Goal: Transaction & Acquisition: Purchase product/service

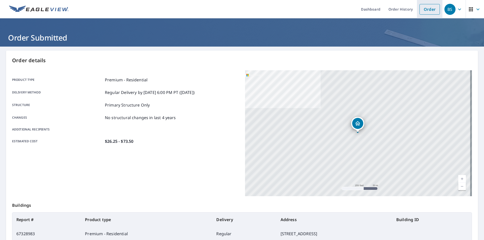
click at [431, 9] on link "Order" at bounding box center [430, 9] width 20 height 11
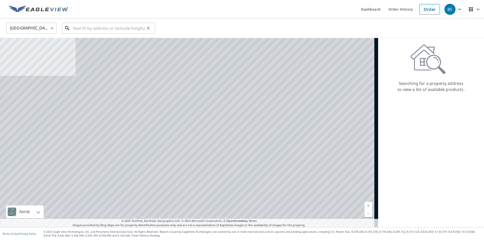
click at [103, 28] on input "text" at bounding box center [109, 28] width 72 height 14
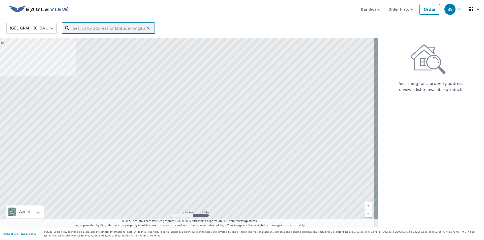
paste input "[STREET_ADDRESS][PERSON_NAME]"
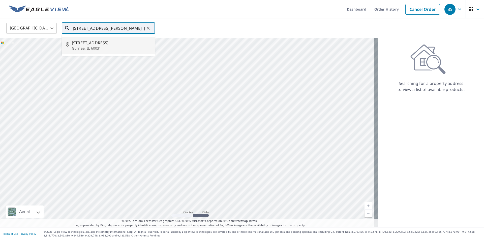
click at [100, 43] on span "[STREET_ADDRESS]" at bounding box center [111, 43] width 79 height 6
type input "[STREET_ADDRESS]"
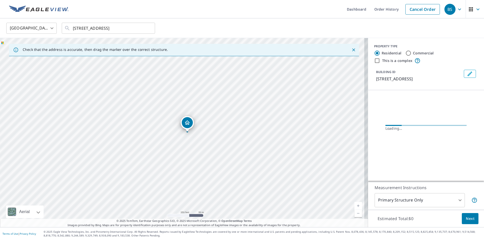
click at [355, 204] on link "Current Level 17, Zoom In" at bounding box center [359, 206] width 8 height 8
click at [355, 204] on link "Current Level 17.81521609568963, Zoom In Disabled" at bounding box center [359, 206] width 8 height 8
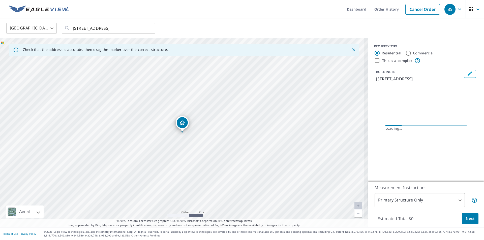
click at [355, 204] on link "Current Level 17.81521609568963, Zoom In Disabled" at bounding box center [359, 206] width 8 height 8
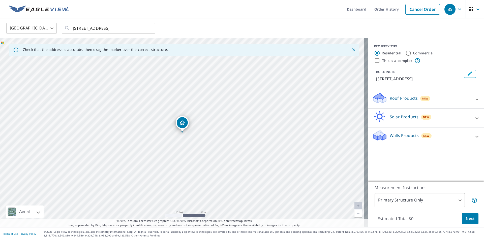
click at [423, 199] on body "BS BS Dashboard Order History Cancel Order BS [GEOGRAPHIC_DATA] [GEOGRAPHIC_DAT…" at bounding box center [242, 120] width 484 height 240
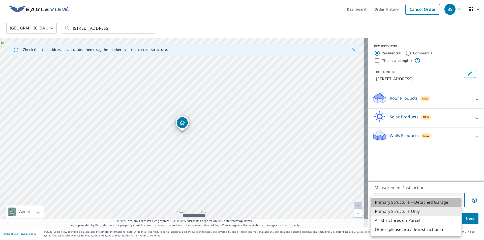
click at [428, 202] on li "Primary Structure + Detached Garage" at bounding box center [416, 202] width 90 height 9
type input "1"
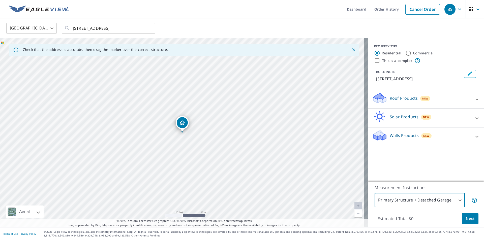
click at [391, 95] on p "Roof Products" at bounding box center [404, 98] width 28 height 6
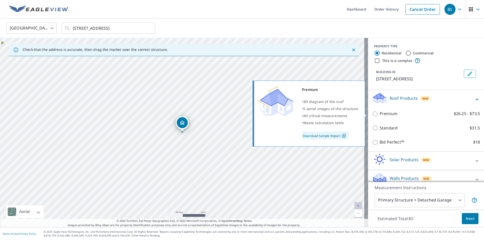
click at [376, 113] on input "Premium $26.25 - $73.5" at bounding box center [376, 114] width 8 height 6
checkbox input "true"
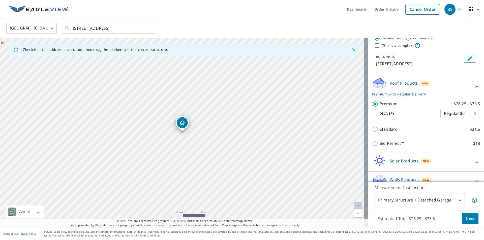
scroll to position [23, 0]
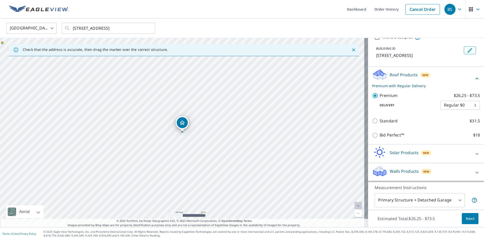
click at [418, 199] on body "BS BS Dashboard Order History Cancel Order BS [GEOGRAPHIC_DATA] [GEOGRAPHIC_DAT…" at bounding box center [242, 120] width 484 height 240
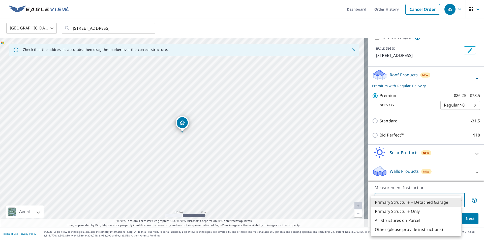
click at [411, 211] on li "Primary Structure Only" at bounding box center [416, 211] width 90 height 9
type input "2"
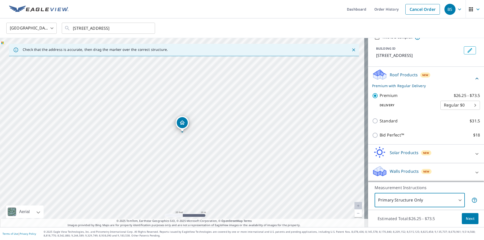
click at [466, 219] on span "Next" at bounding box center [470, 219] width 9 height 6
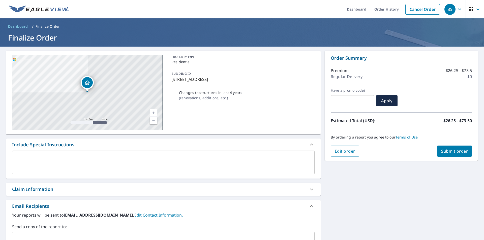
click at [454, 153] on span "Submit order" at bounding box center [455, 152] width 27 height 6
